Goal: Information Seeking & Learning: Learn about a topic

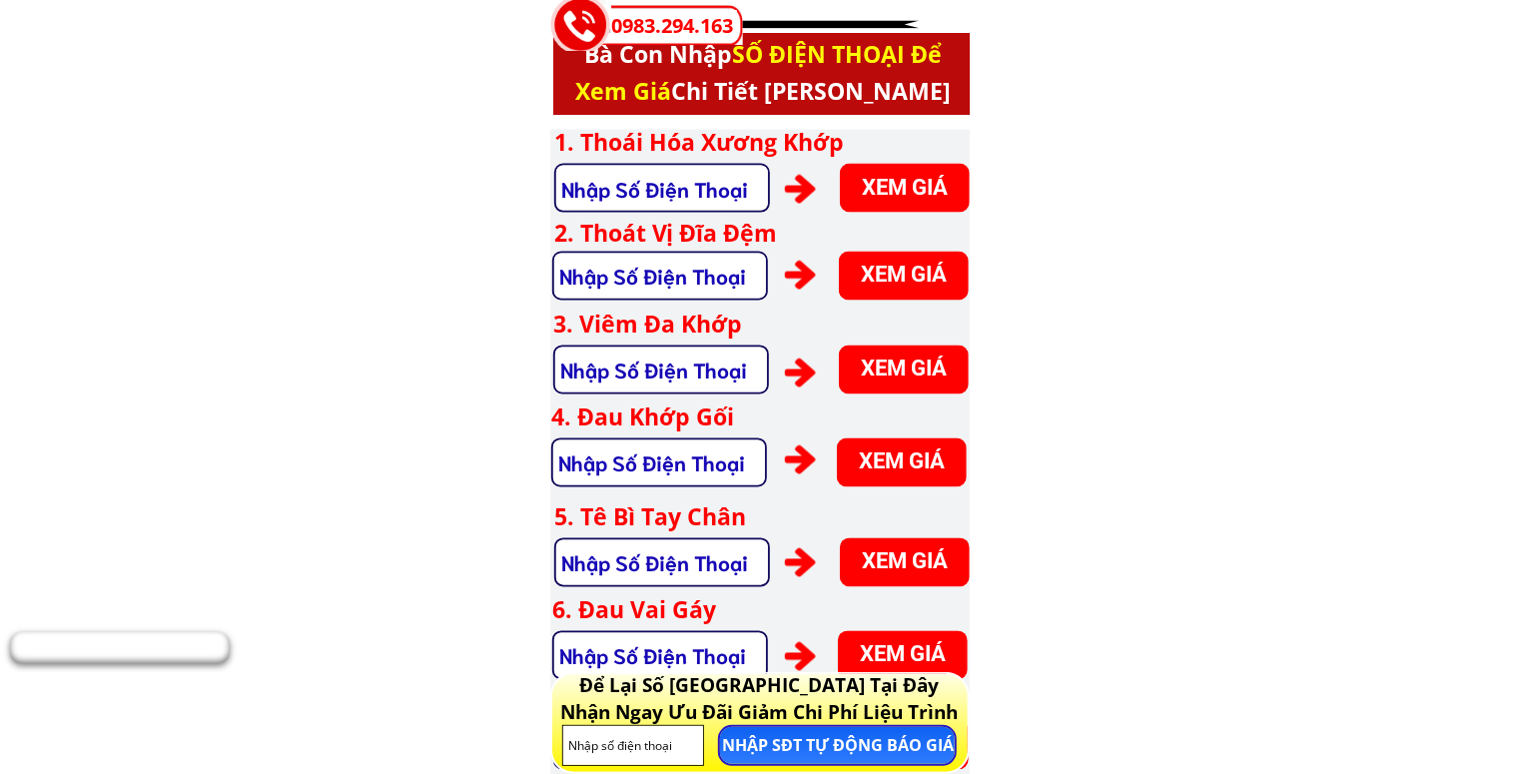
scroll to position [5434, 0]
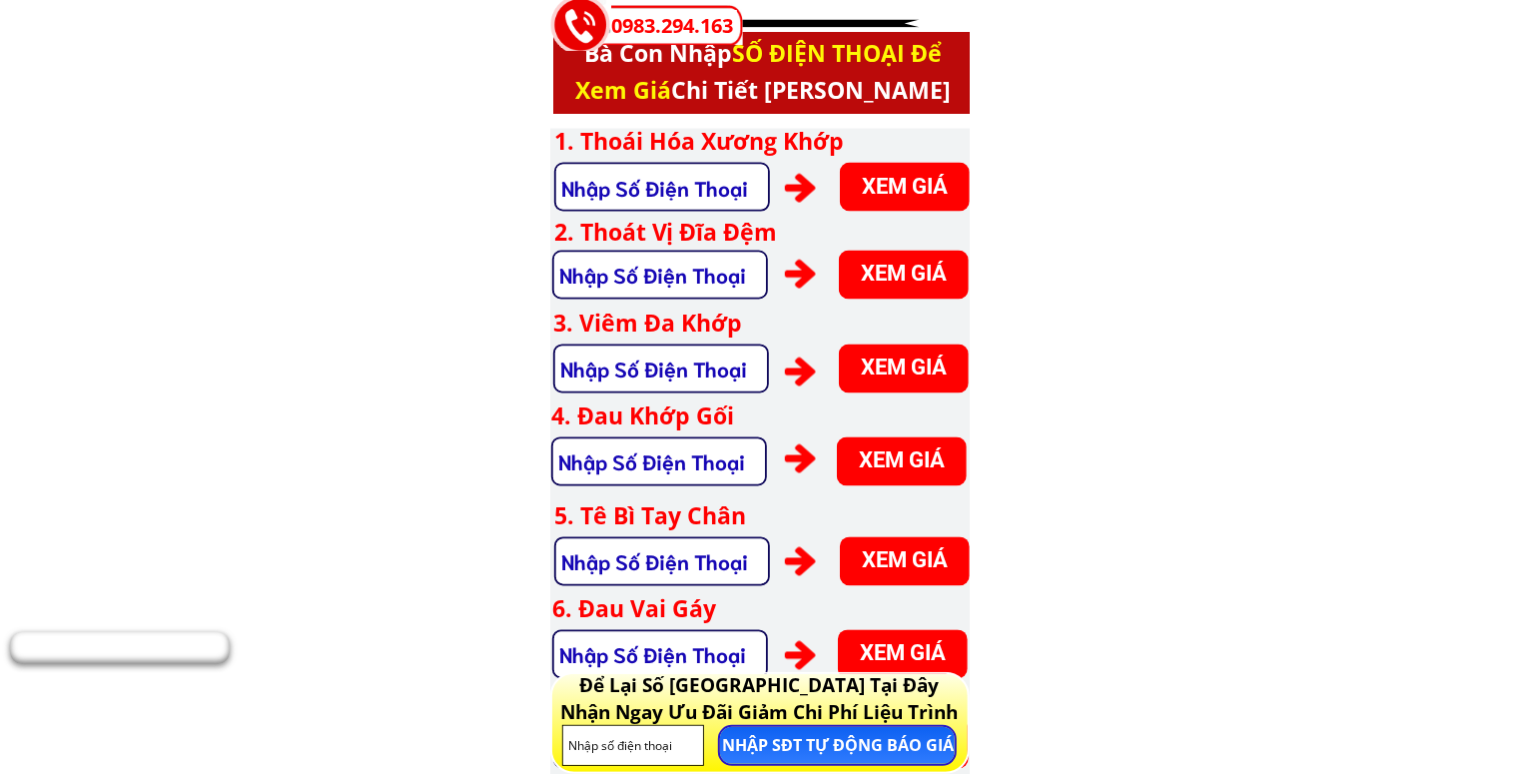
click at [648, 331] on h3 "3. Viêm Đa Khớp" at bounding box center [731, 324] width 356 height 37
click at [643, 327] on h3 "3. Viêm Đa Khớp" at bounding box center [731, 324] width 356 height 37
click at [642, 416] on h3 "4. Đau Khớp Gối" at bounding box center [729, 417] width 356 height 37
click at [601, 526] on h3 "5. Tê Bì Tay Chân" at bounding box center [732, 516] width 356 height 37
click at [623, 607] on h3 "6. Đau Vai Gáy" at bounding box center [730, 609] width 356 height 37
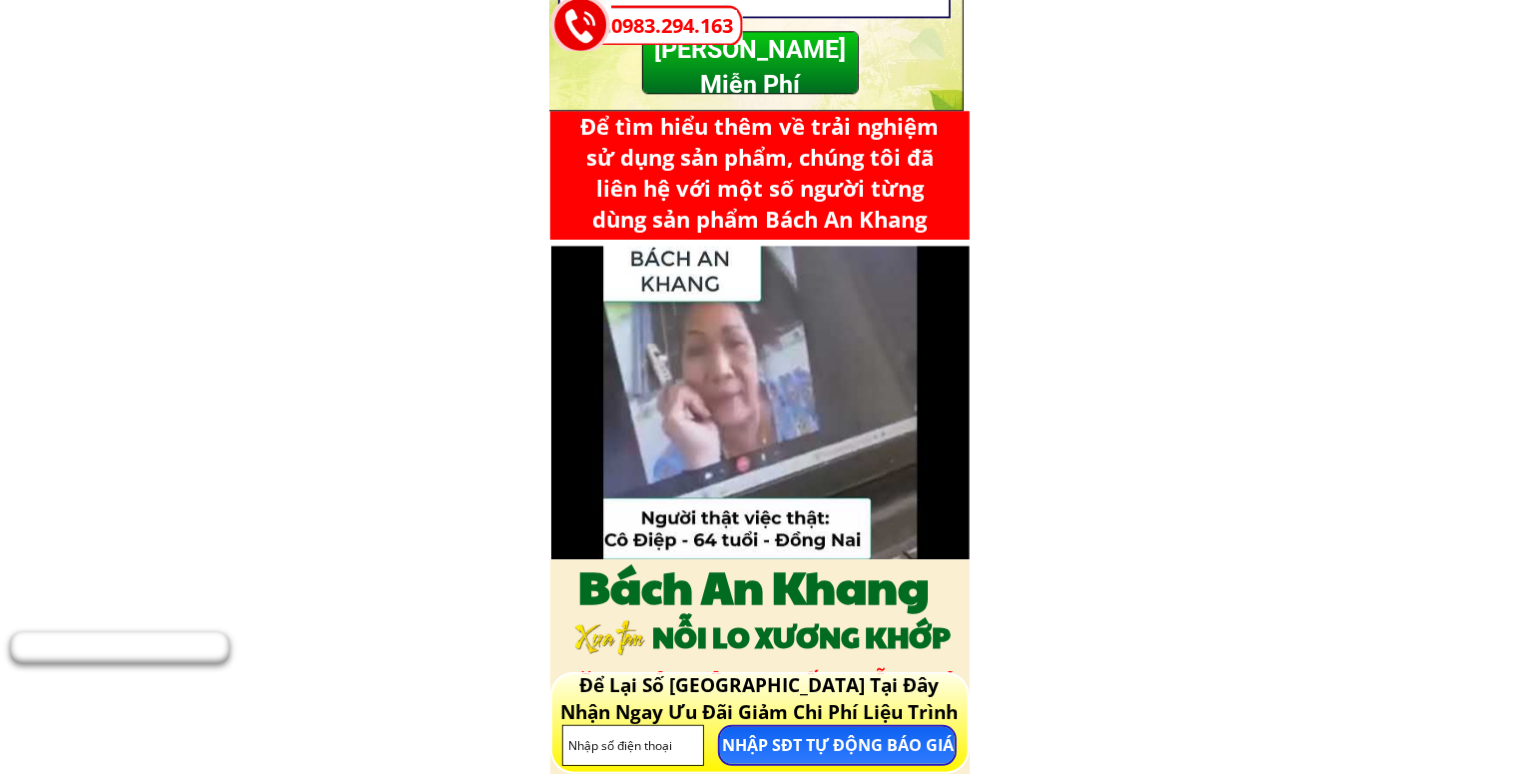
scroll to position [10388, 0]
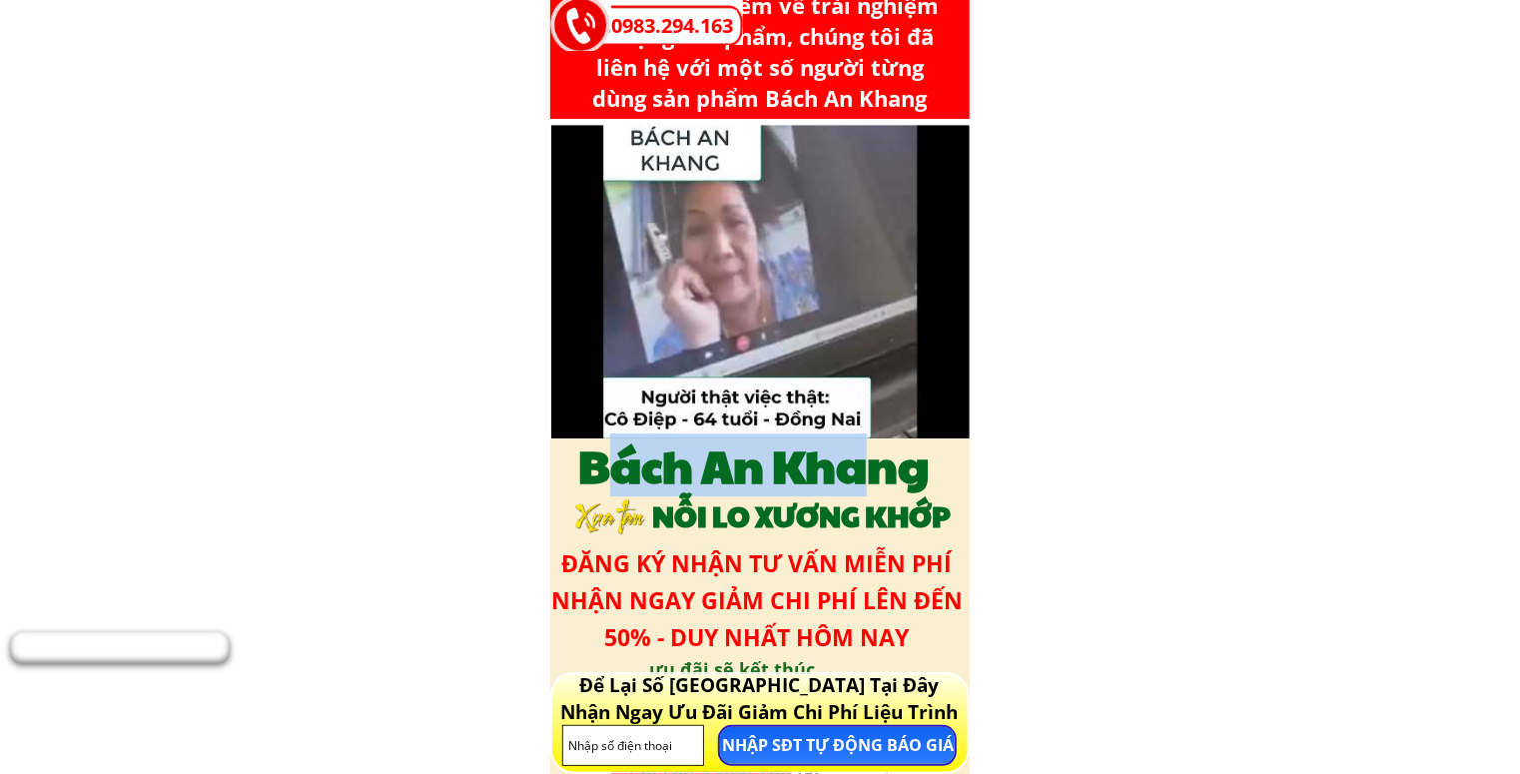
drag, startPoint x: 599, startPoint y: 458, endPoint x: 844, endPoint y: 465, distance: 244.8
click at [876, 468] on h3 "Bách An Khang" at bounding box center [754, 465] width 419 height 54
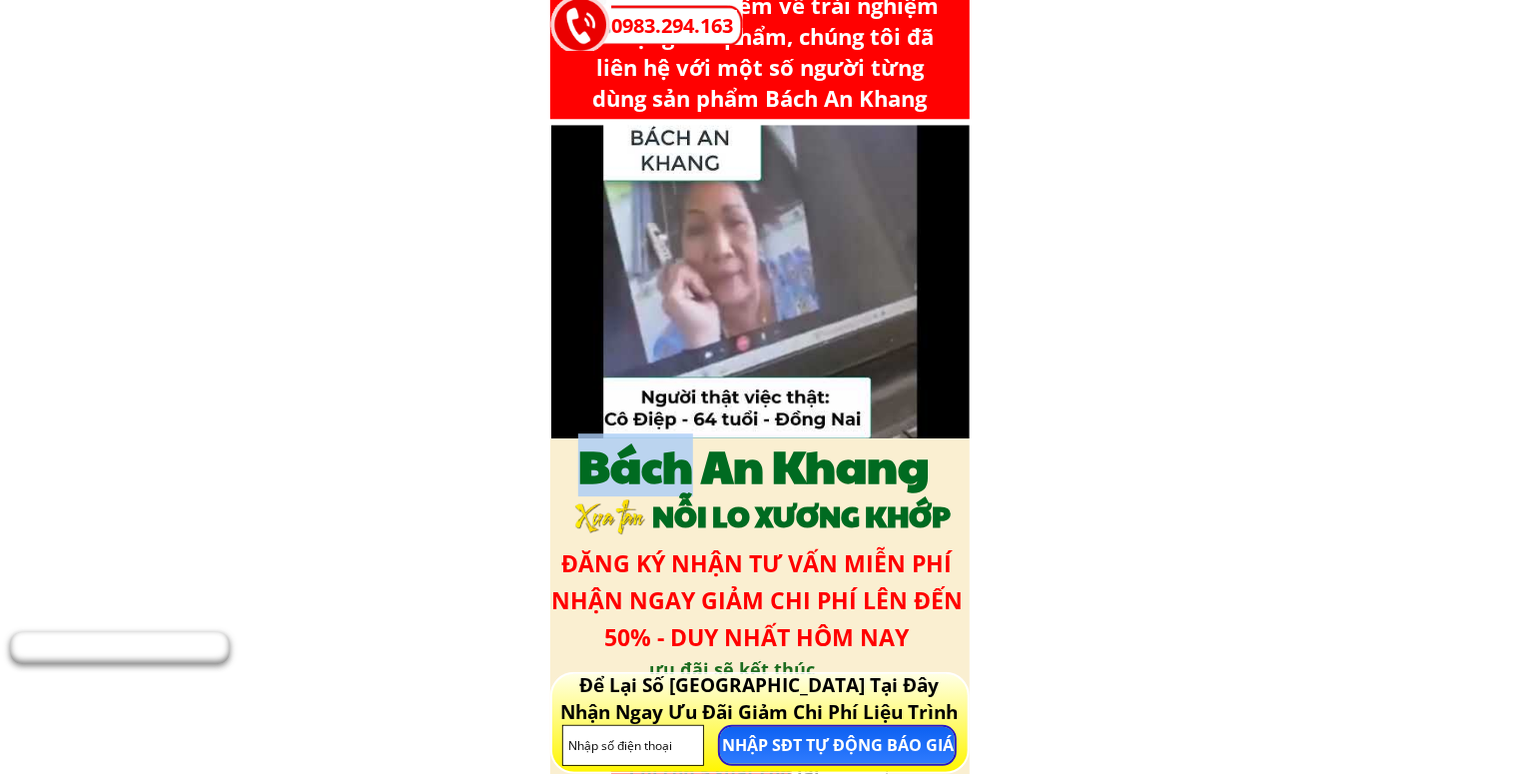
drag, startPoint x: 551, startPoint y: 467, endPoint x: 681, endPoint y: 480, distance: 130.5
click at [681, 480] on h3 "Bách An Khang" at bounding box center [754, 465] width 419 height 54
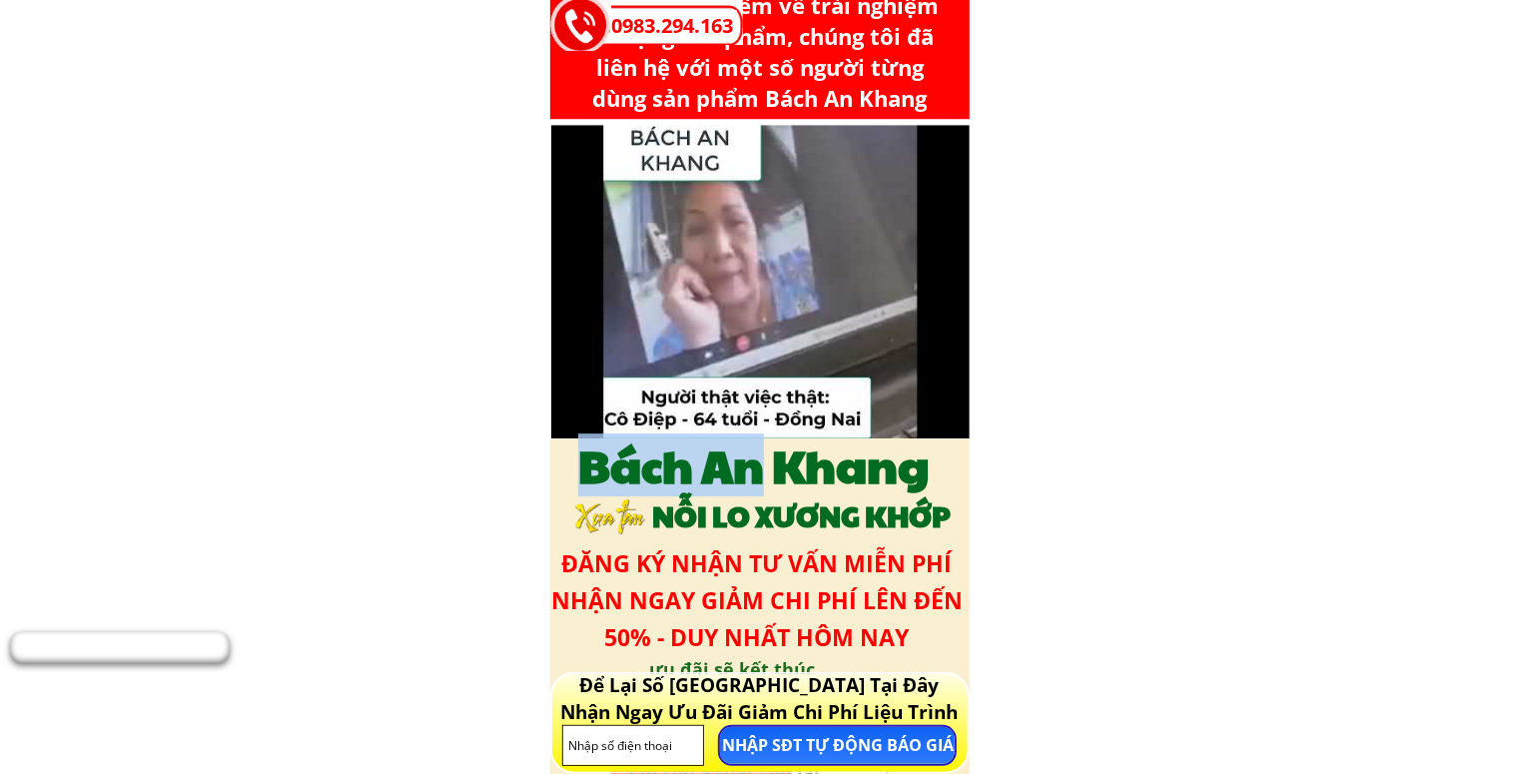
drag, startPoint x: 574, startPoint y: 474, endPoint x: 740, endPoint y: 497, distance: 167.4
click at [753, 492] on h3 "Bách An Khang" at bounding box center [754, 465] width 419 height 54
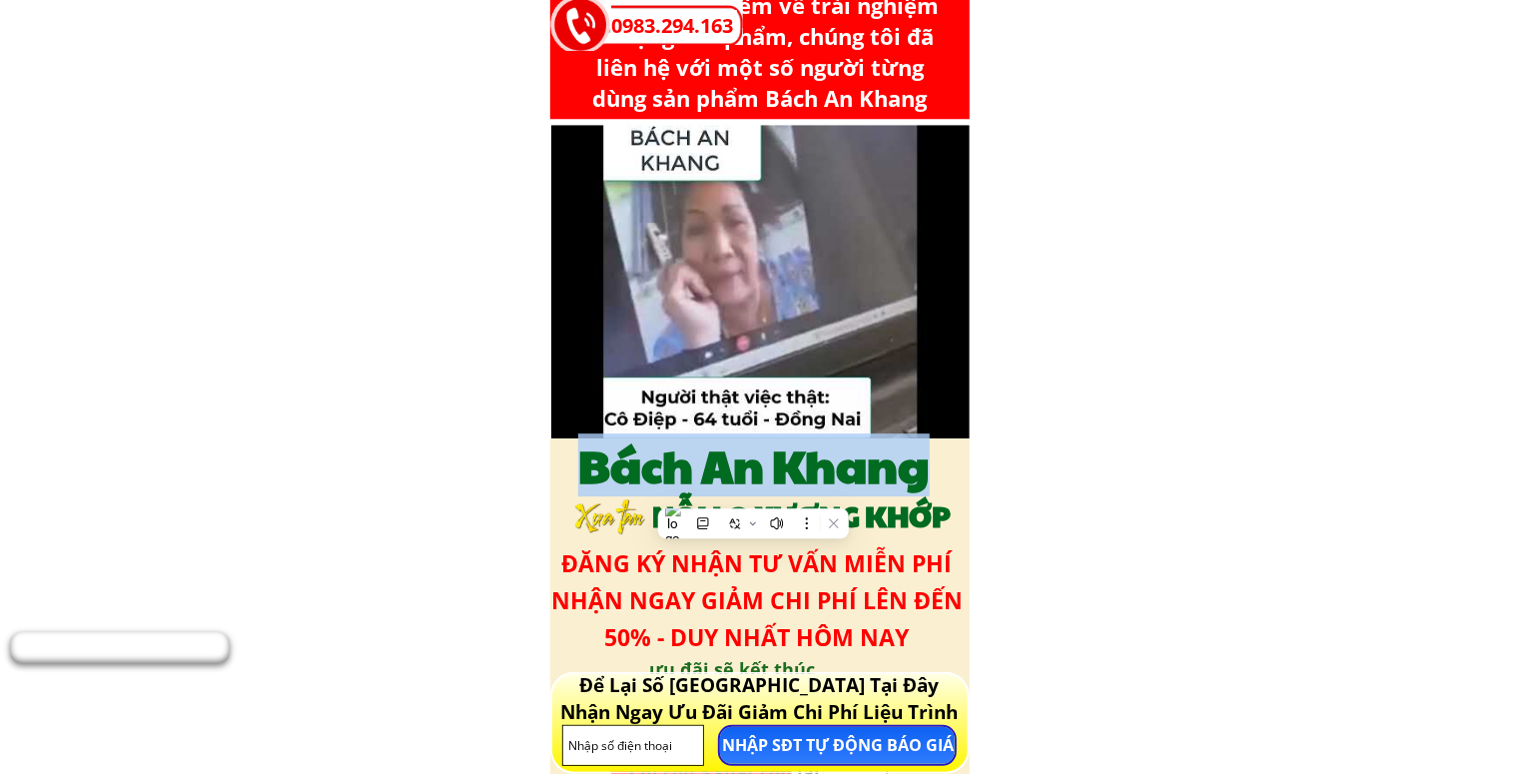
scroll to position [10674, 0]
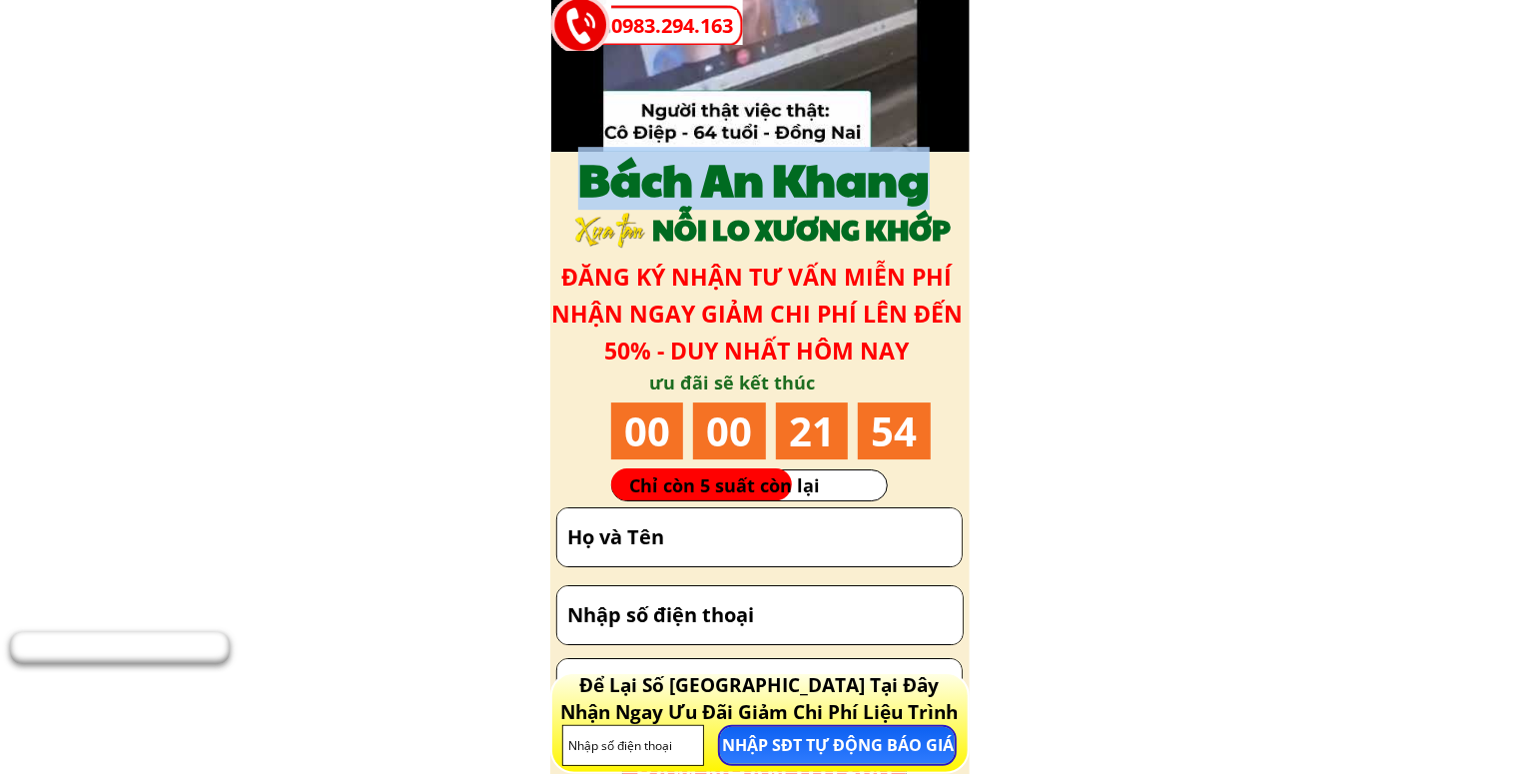
copy div "Bách An Khang"
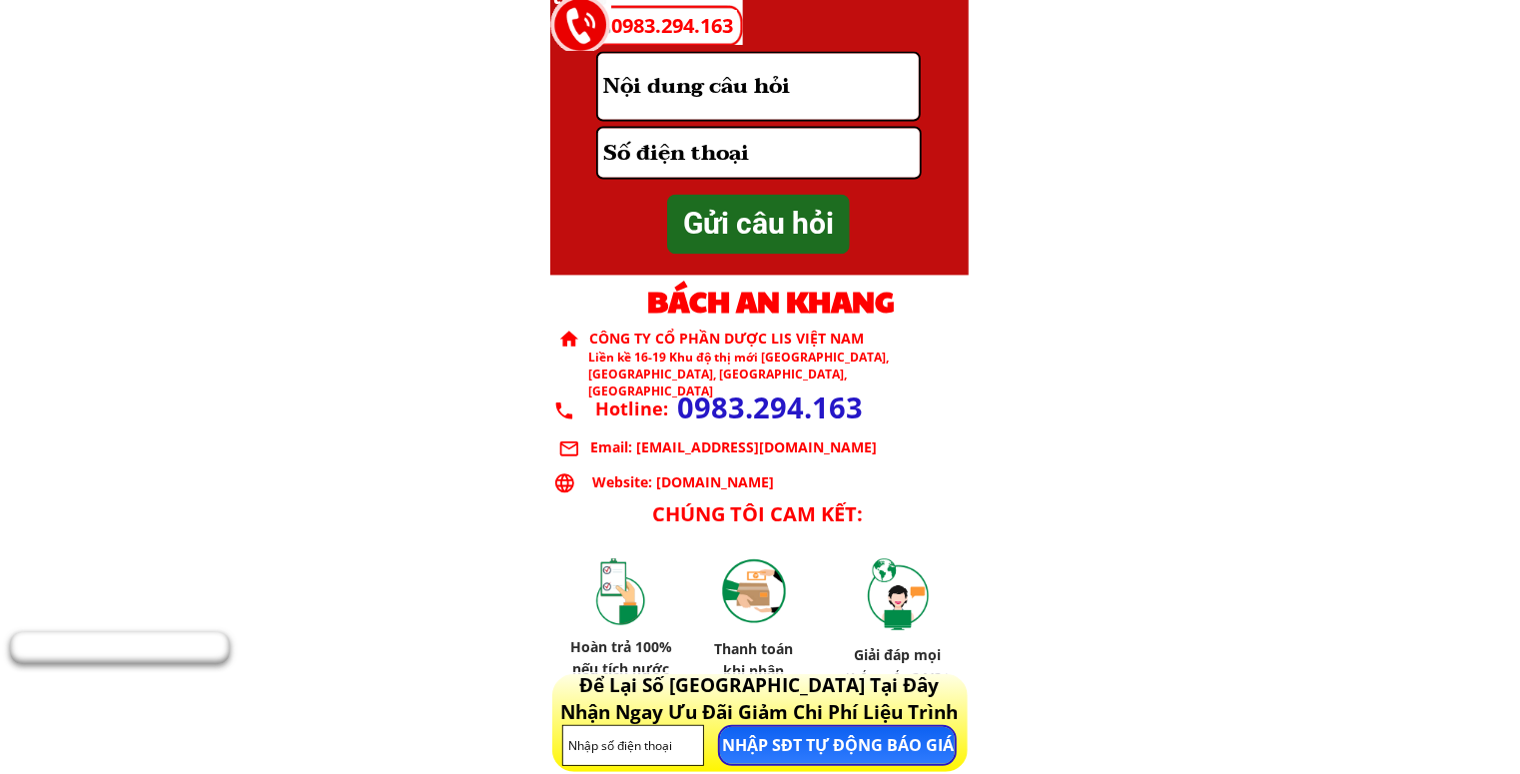
scroll to position [13509, 0]
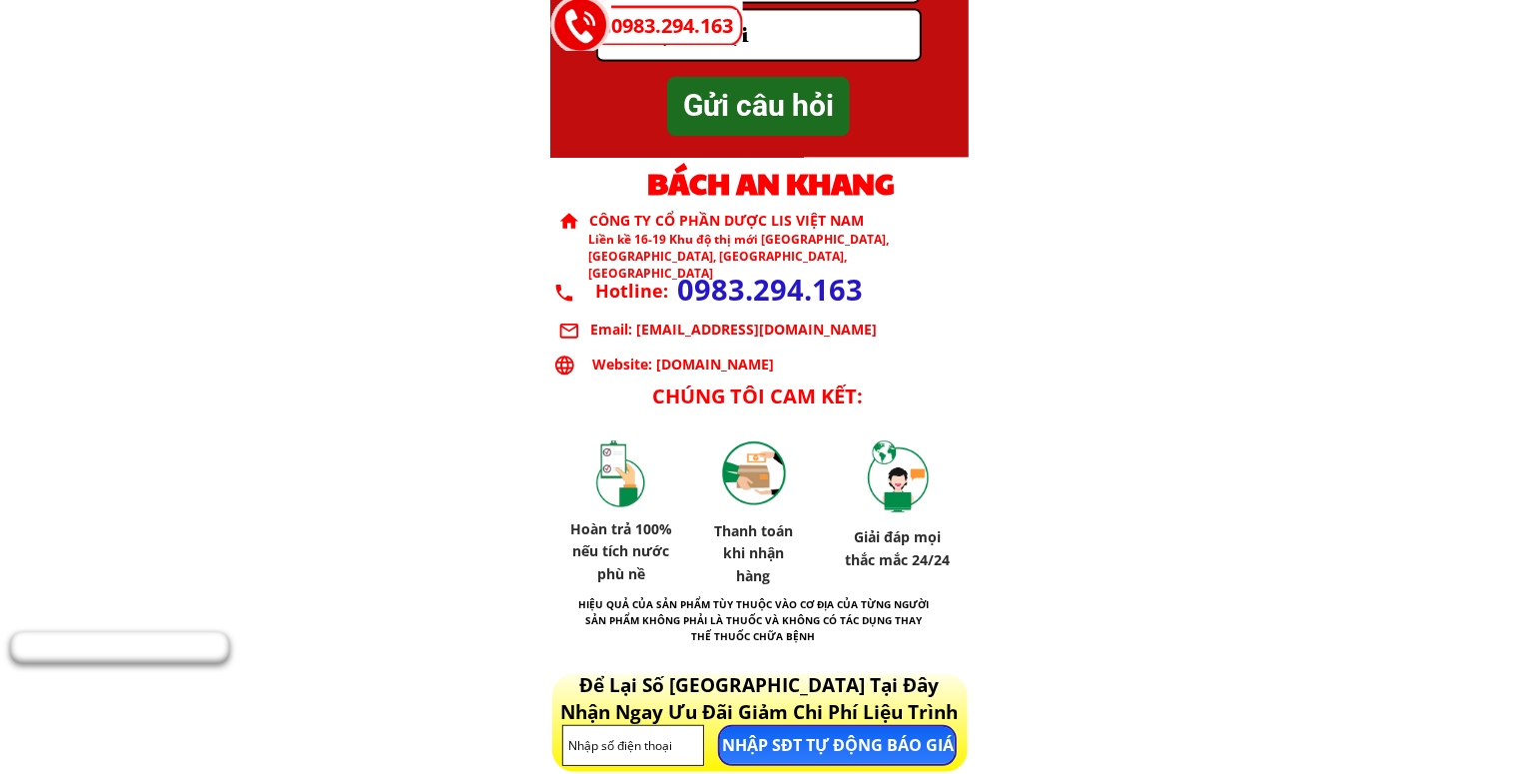
click at [913, 739] on p "NHẬP SĐT TỰ ĐỘNG BÁO GIÁ" at bounding box center [837, 745] width 235 height 37
